Goal: Contribute content: Contribute content

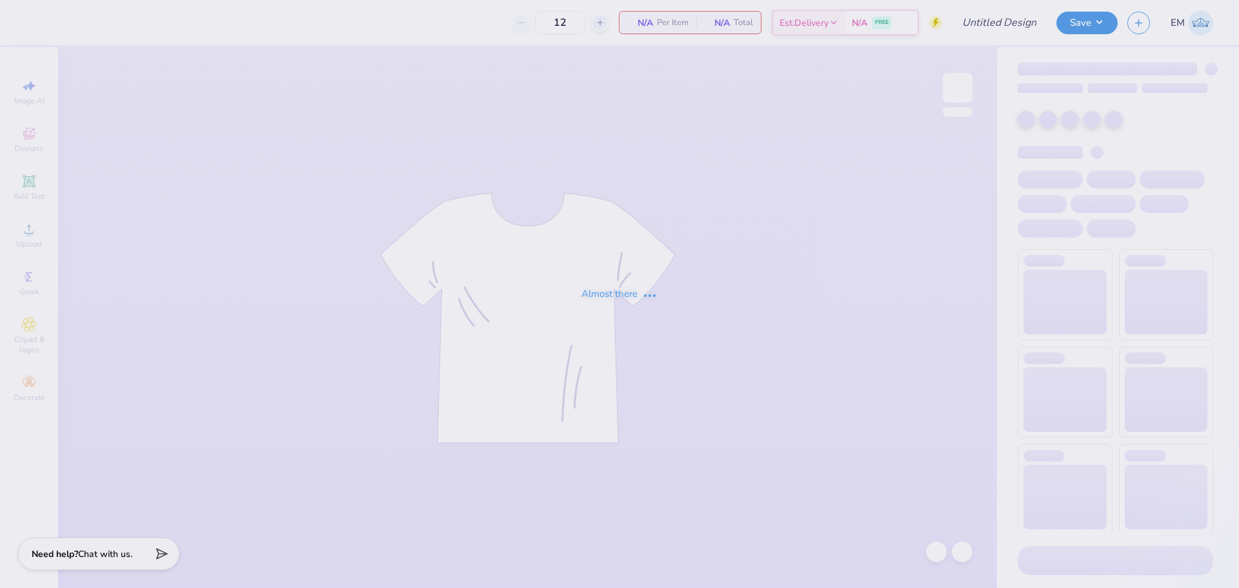
type input "Dudes day 1"
type input "24"
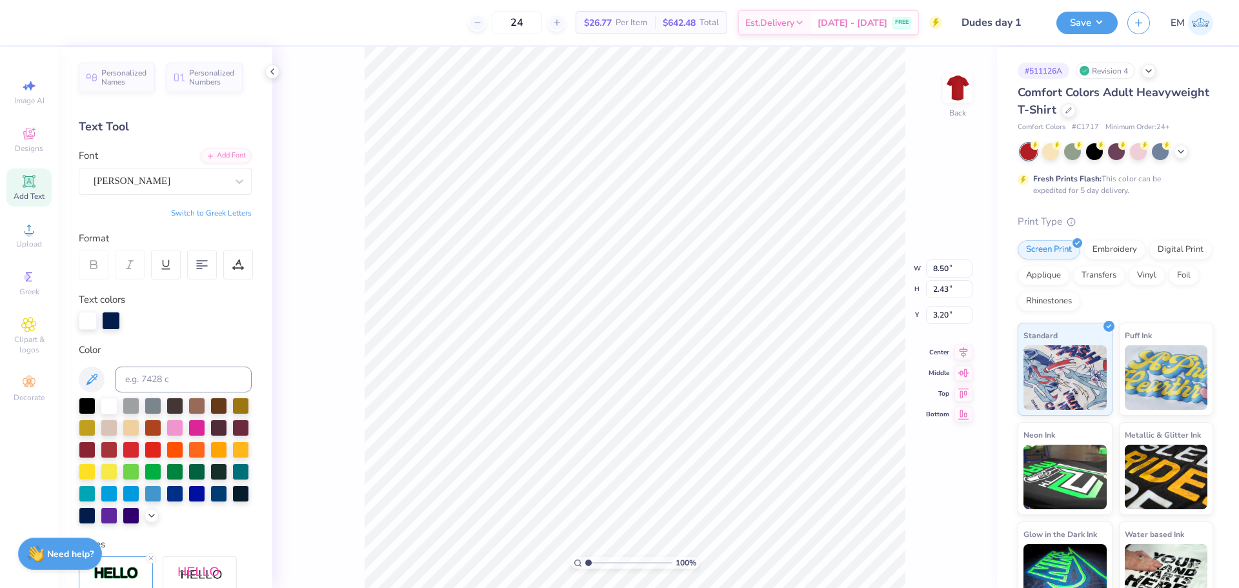
scroll to position [12, 4]
type textarea "DUDES' DAY"
type textarea "DUDES DAY"
click at [1087, 25] on button "Save" at bounding box center [1087, 21] width 61 height 23
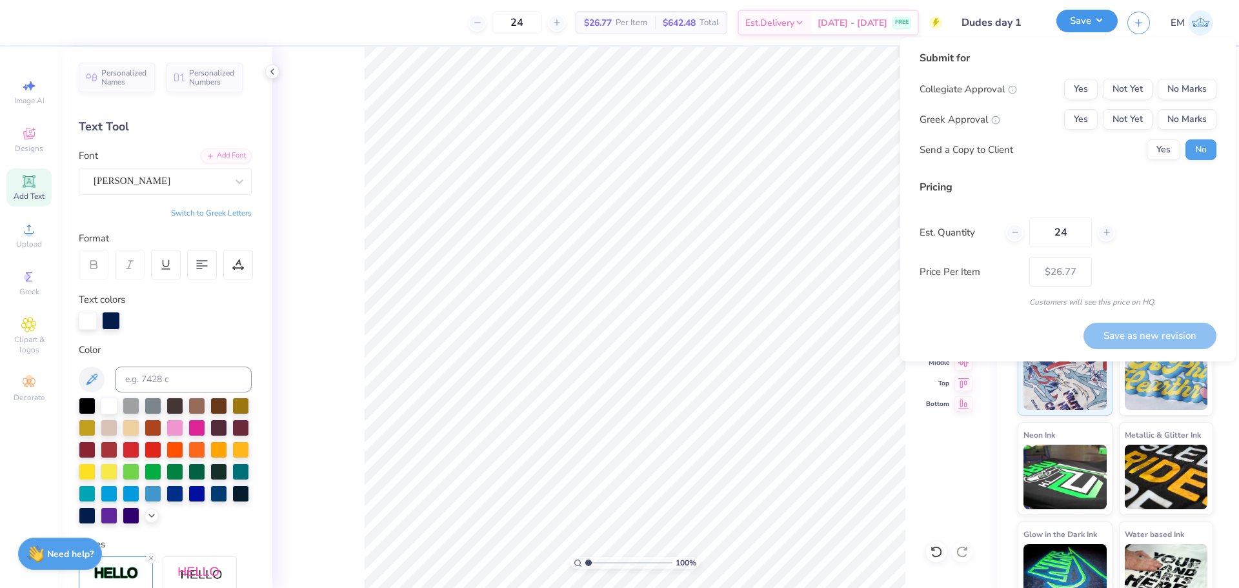
type input "8.27"
type input "2.34"
type input "3.25"
click at [1083, 122] on button "Yes" at bounding box center [1081, 119] width 34 height 21
click at [1196, 77] on div "Submit for Collegiate Approval Yes Not Yet No Marks Greek Approval Yes Not Yet …" at bounding box center [1068, 109] width 297 height 119
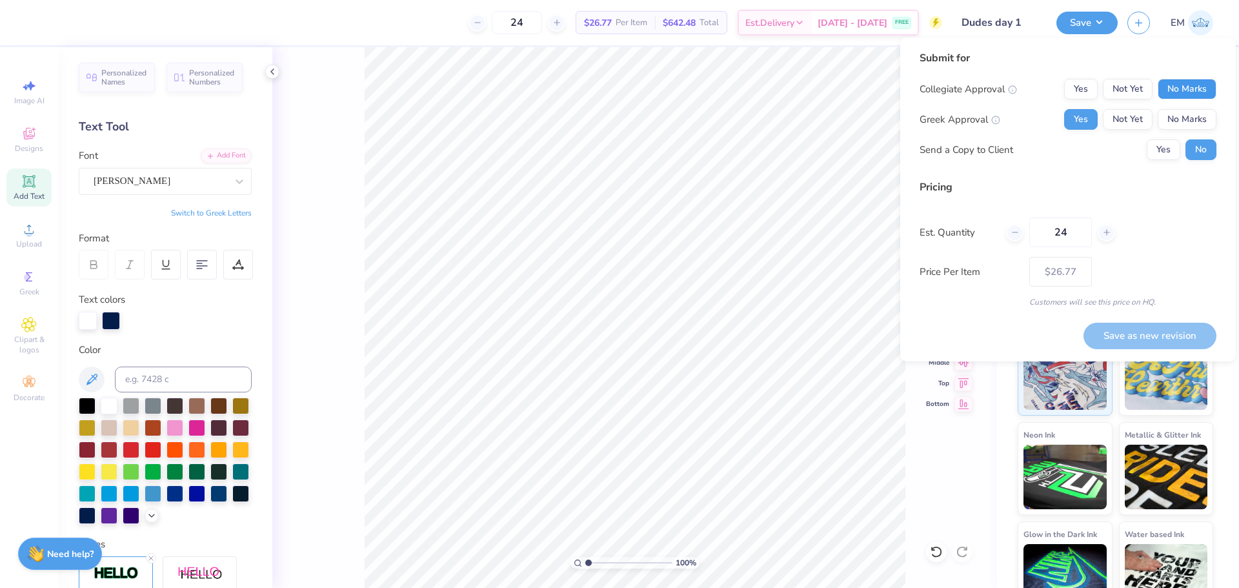
click at [1196, 88] on button "No Marks" at bounding box center [1187, 89] width 59 height 21
drag, startPoint x: 1172, startPoint y: 332, endPoint x: 1151, endPoint y: 313, distance: 28.3
click at [1170, 332] on button "Save as new revision" at bounding box center [1150, 336] width 133 height 26
type input "$26.77"
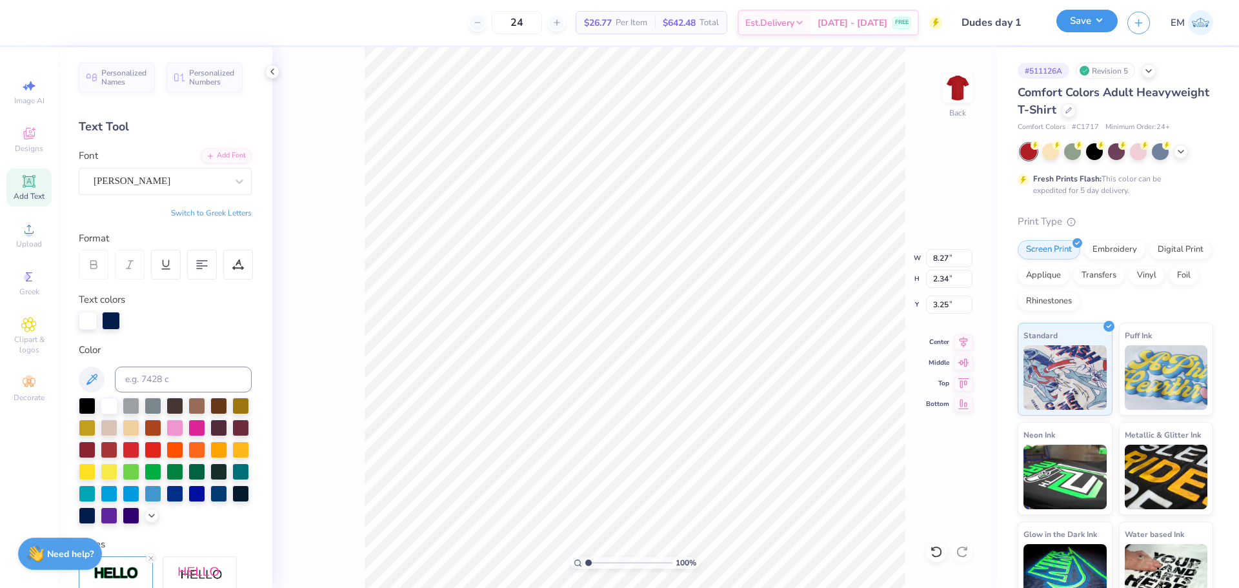
click at [1077, 19] on button "Save" at bounding box center [1087, 21] width 61 height 23
click at [1076, 110] on div at bounding box center [1069, 109] width 14 height 14
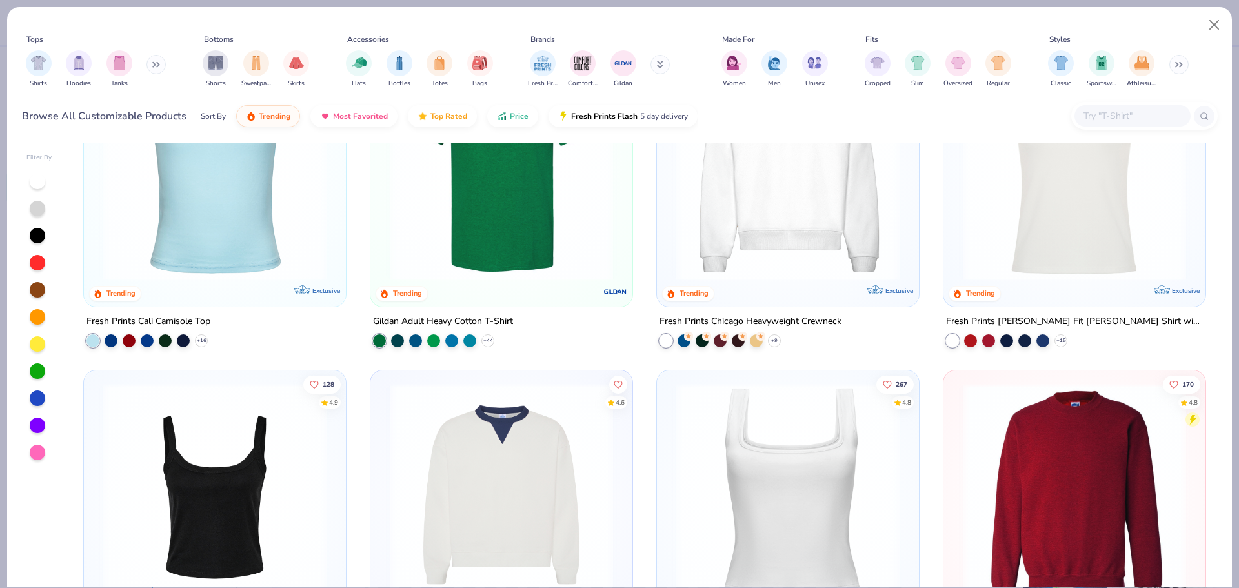
scroll to position [581, 0]
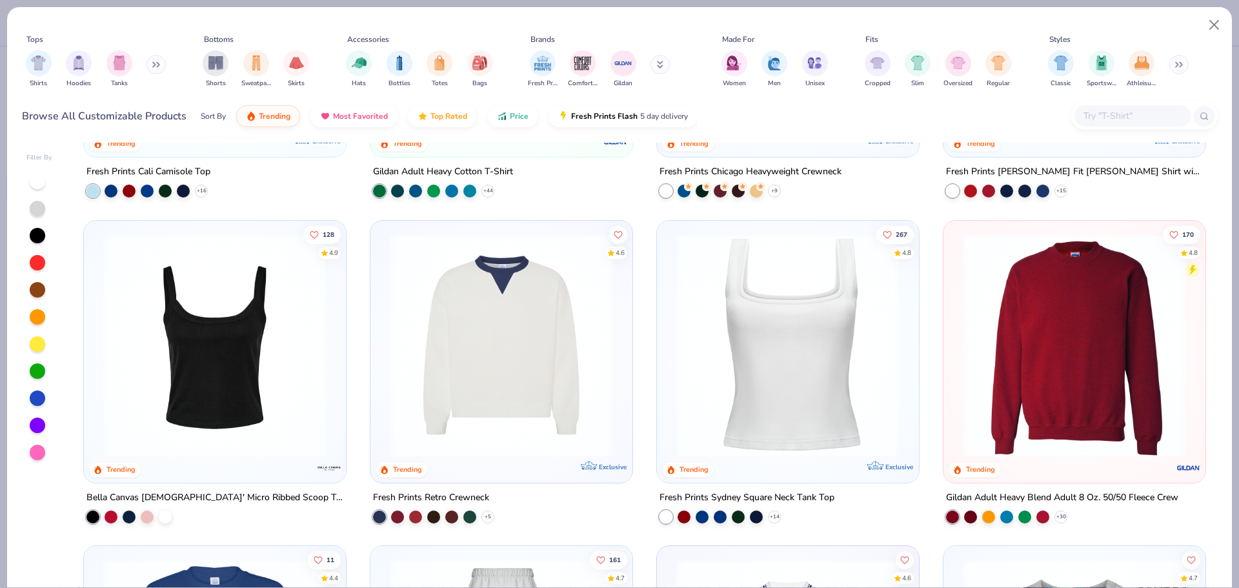
click at [1040, 402] on img at bounding box center [1075, 344] width 236 height 223
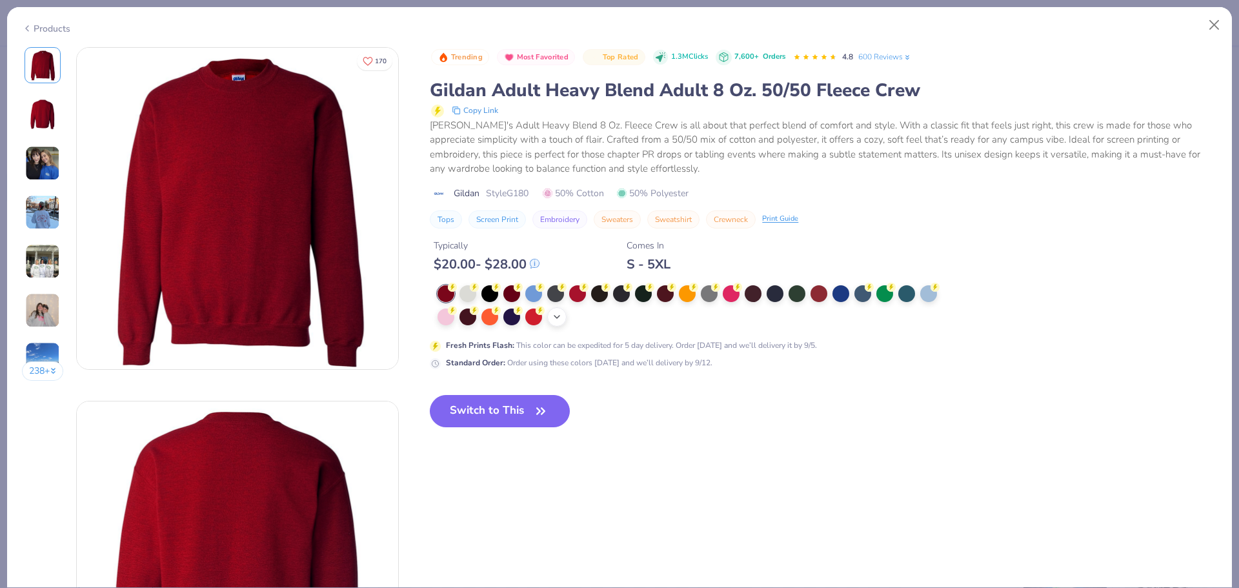
click at [560, 314] on icon at bounding box center [557, 317] width 10 height 10
click at [540, 318] on div at bounding box center [533, 315] width 17 height 17
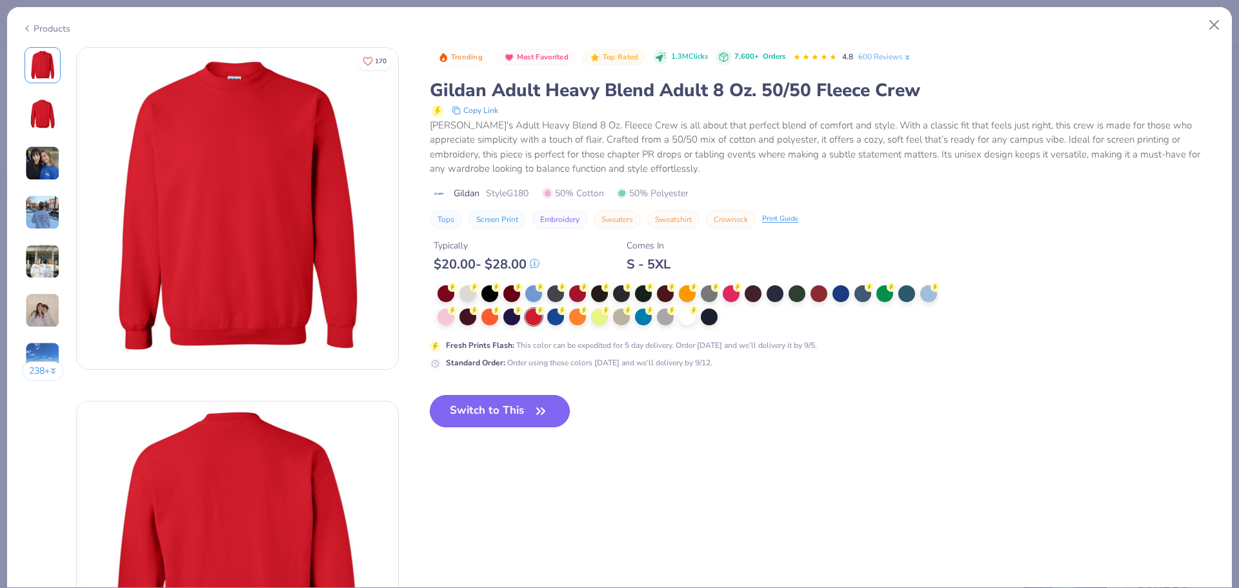
click at [531, 406] on button "Switch to This" at bounding box center [500, 411] width 140 height 32
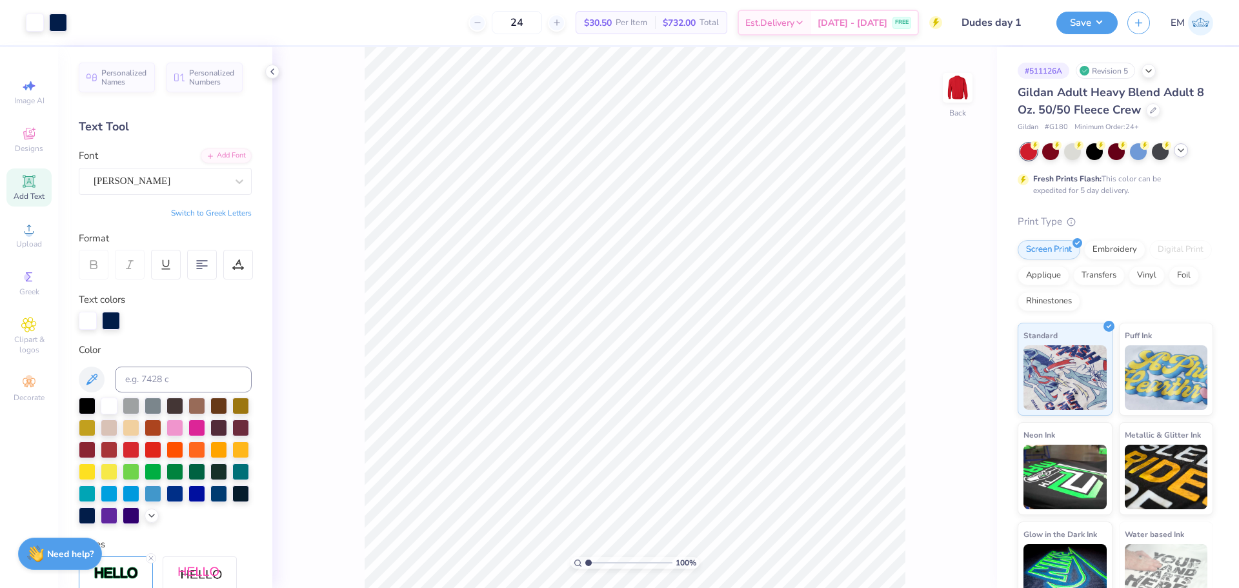
click at [1185, 152] on icon at bounding box center [1181, 150] width 10 height 10
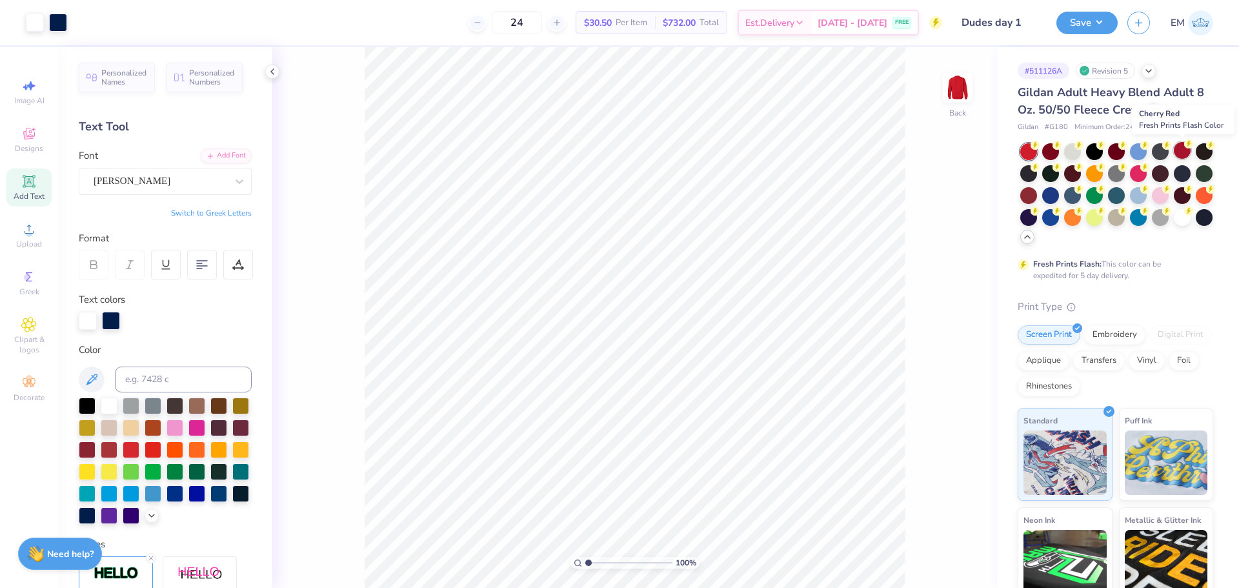
click at [1179, 150] on div at bounding box center [1182, 150] width 17 height 17
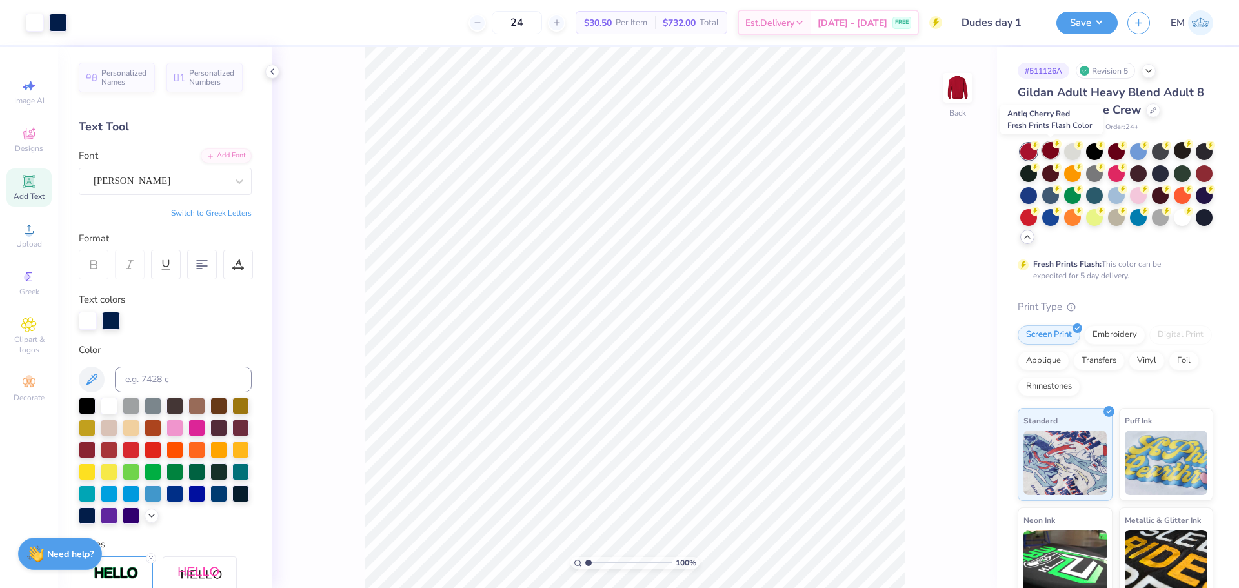
click at [1054, 150] on div at bounding box center [1051, 150] width 17 height 17
click at [1099, 147] on circle at bounding box center [1101, 143] width 9 height 9
click at [1084, 22] on button "Save" at bounding box center [1087, 21] width 61 height 23
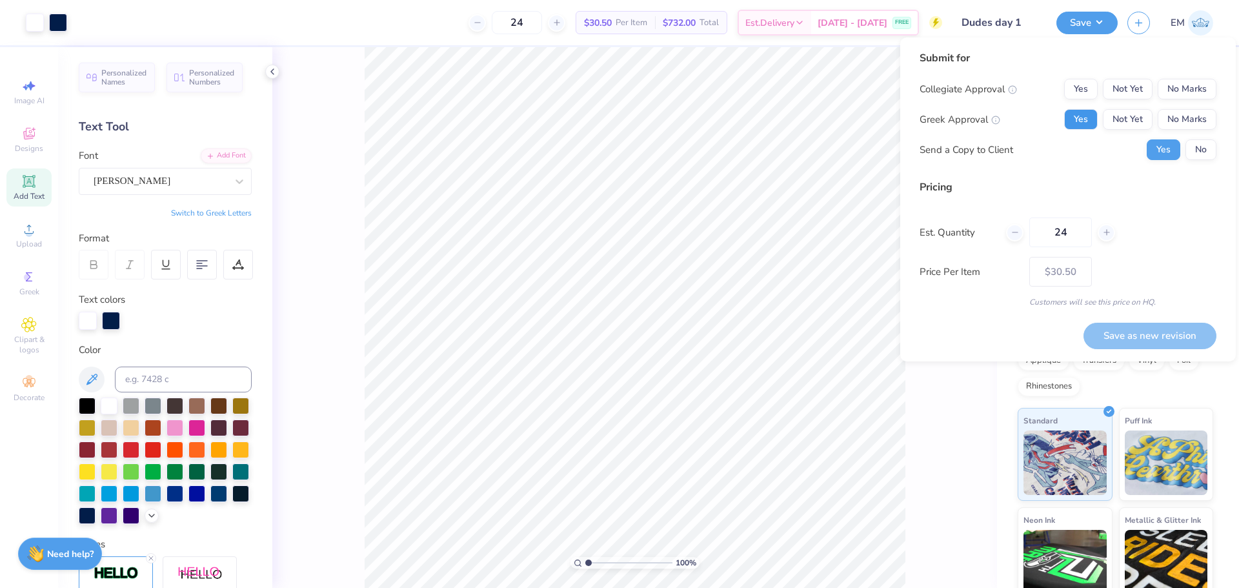
click at [1095, 121] on button "Yes" at bounding box center [1081, 119] width 34 height 21
click at [1195, 87] on button "No Marks" at bounding box center [1187, 89] width 59 height 21
click at [1161, 330] on button "Save as new revision" at bounding box center [1150, 336] width 133 height 26
type input "$30.50"
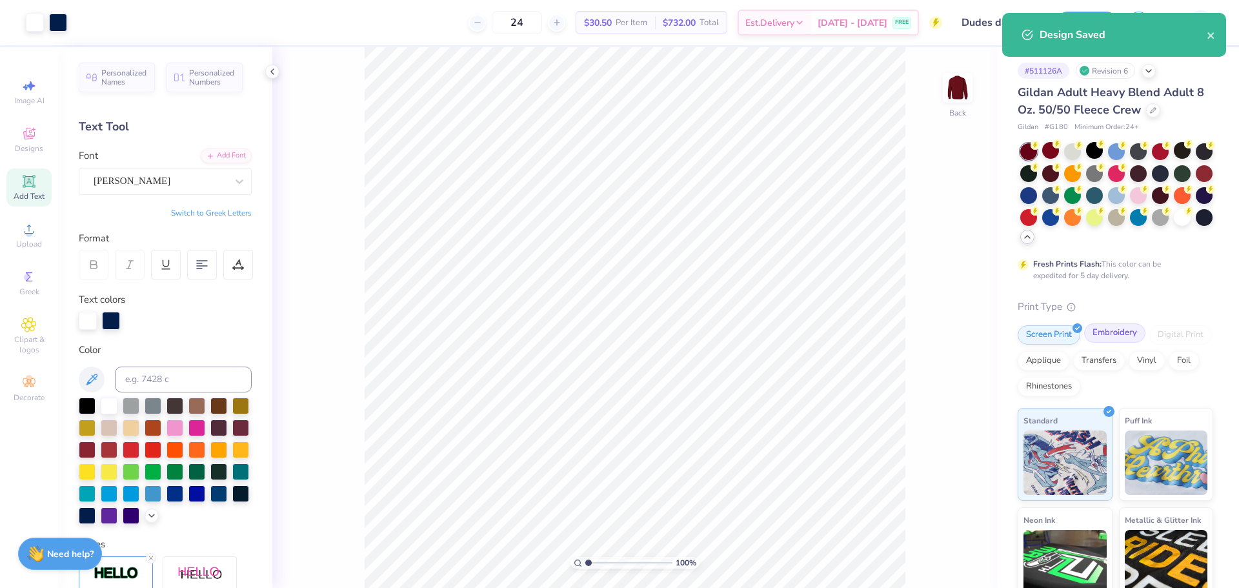
click at [1109, 337] on div "Embroidery" at bounding box center [1114, 332] width 61 height 19
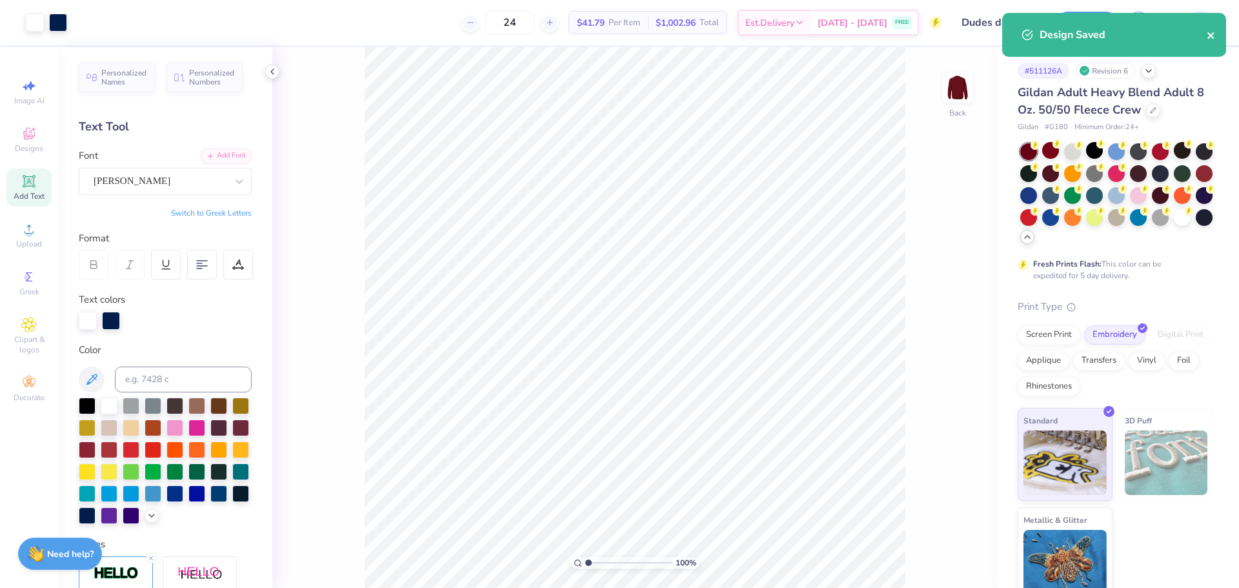
click at [1213, 33] on icon "close" at bounding box center [1211, 35] width 9 height 10
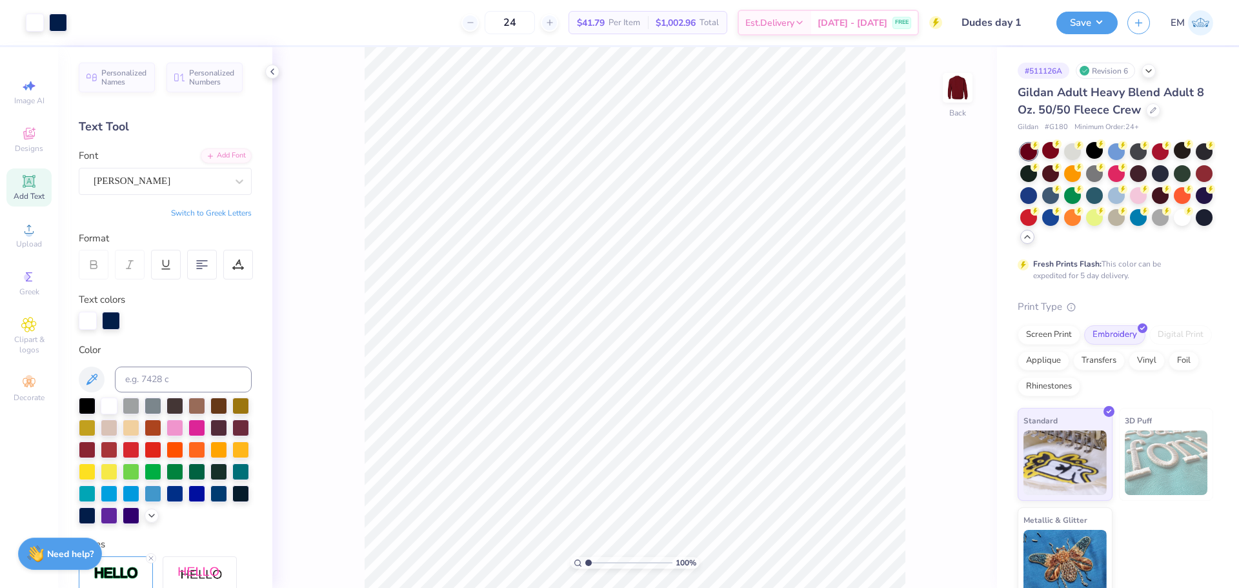
click at [1095, 26] on button "Save" at bounding box center [1087, 23] width 61 height 23
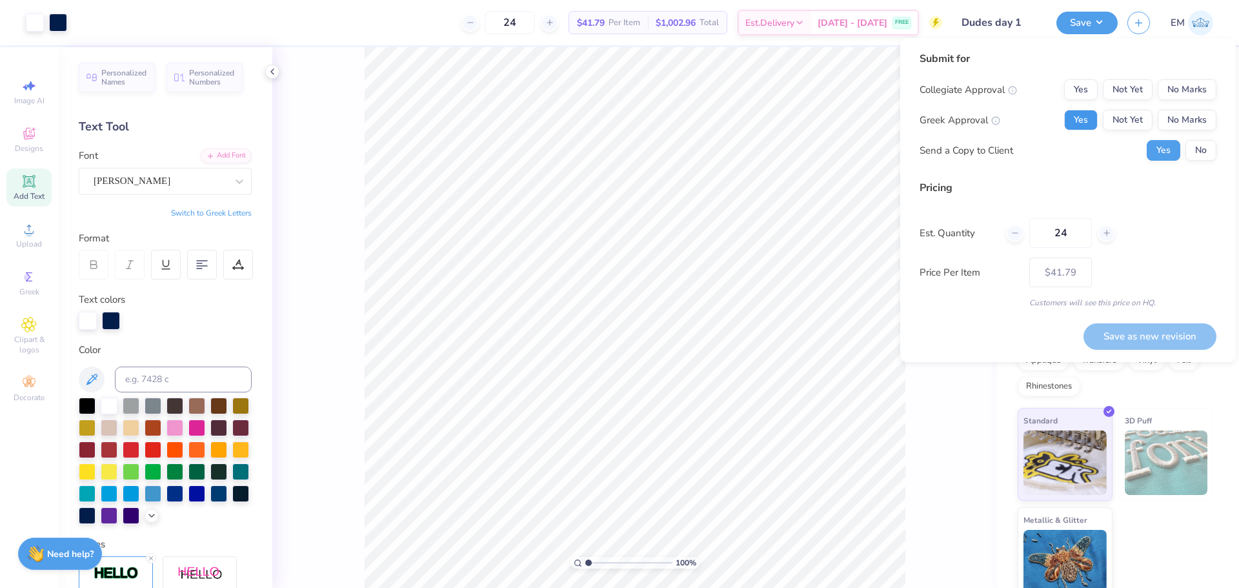
click at [1086, 121] on button "Yes" at bounding box center [1081, 120] width 34 height 21
click at [1172, 86] on button "No Marks" at bounding box center [1187, 89] width 59 height 21
click at [1165, 327] on button "Save as new revision" at bounding box center [1150, 336] width 133 height 26
type input "$41.79"
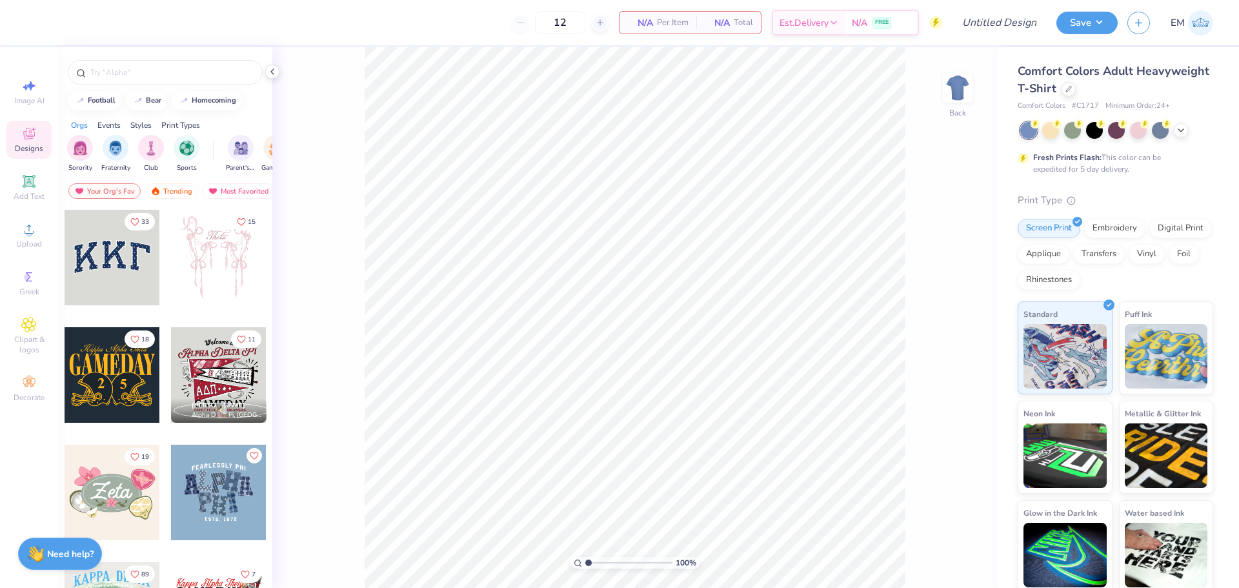
click at [1183, 137] on div at bounding box center [1181, 130] width 14 height 14
